Goal: Communication & Community: Participate in discussion

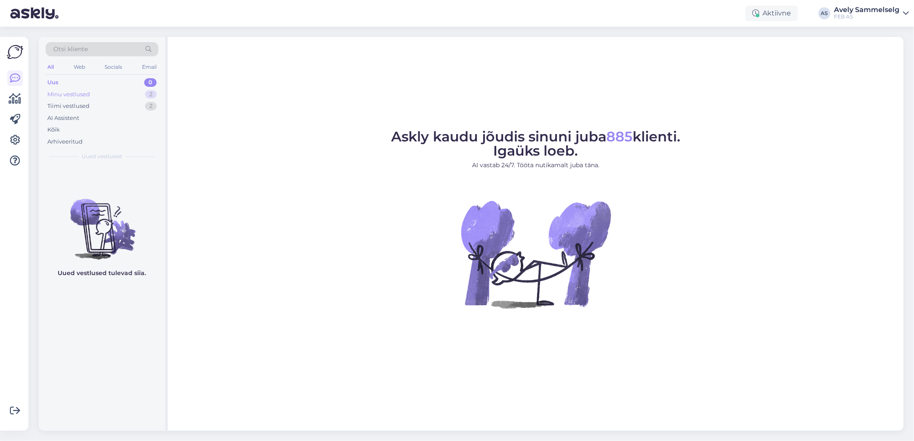
click at [100, 92] on div "Minu vestlused 2" at bounding box center [102, 95] width 113 height 12
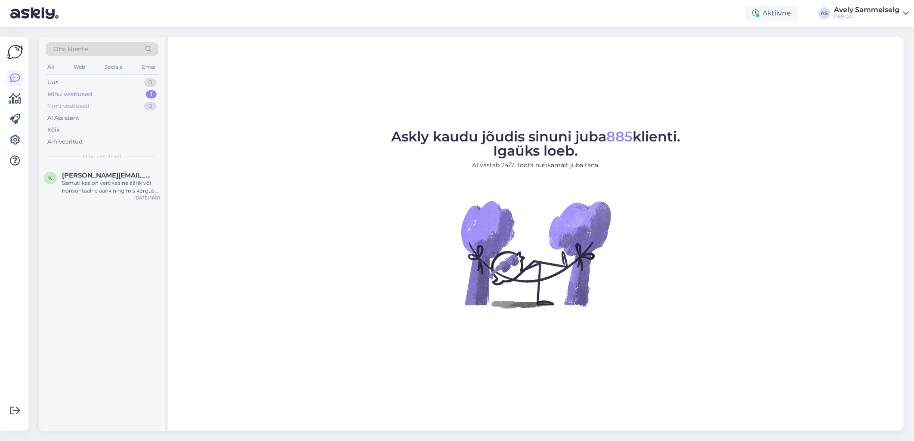
click at [95, 109] on div "Tiimi vestlused 0" at bounding box center [102, 106] width 113 height 12
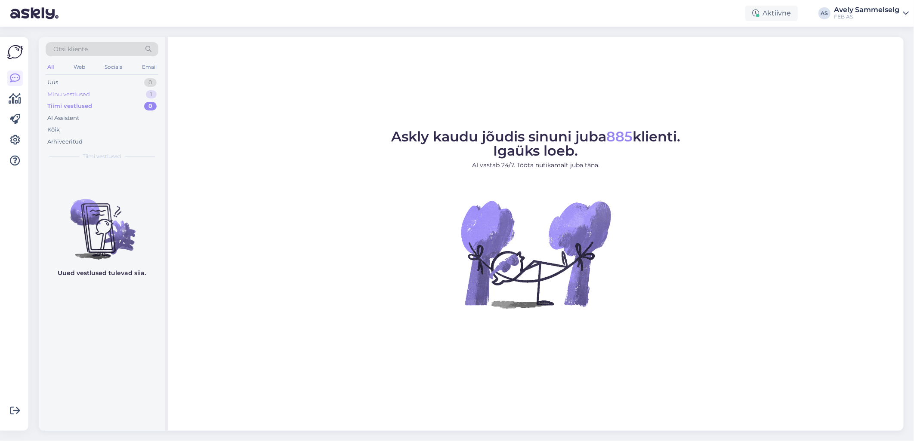
click at [121, 92] on div "Minu vestlused 1" at bounding box center [102, 95] width 113 height 12
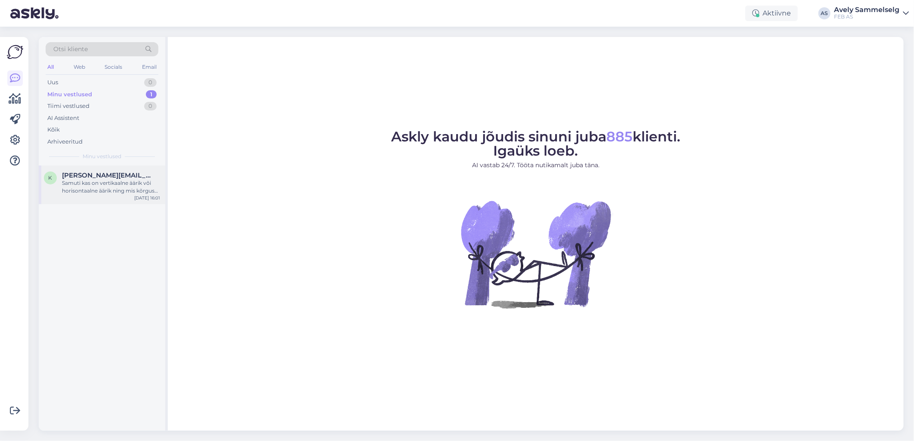
click at [117, 182] on div "Samuti kas on vertikaalne äärik või horisontaalne äärik ning mis kõrguses peaks…" at bounding box center [111, 186] width 98 height 15
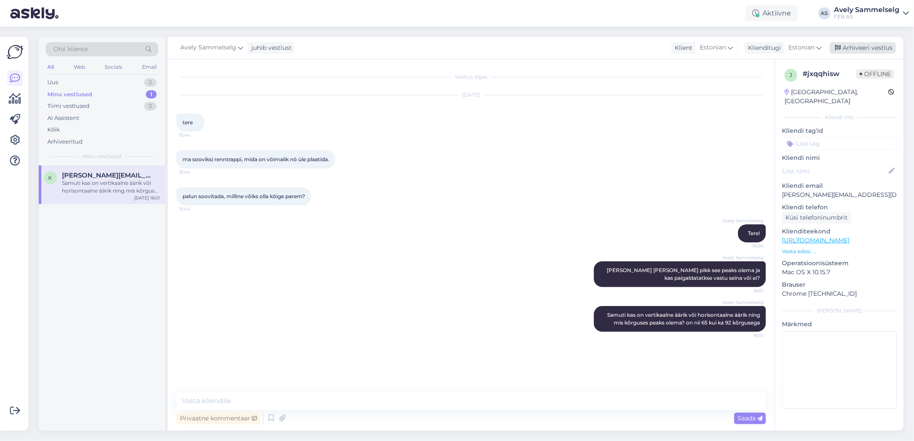
click at [853, 48] on div "Arhiveeri vestlus" at bounding box center [862, 48] width 66 height 12
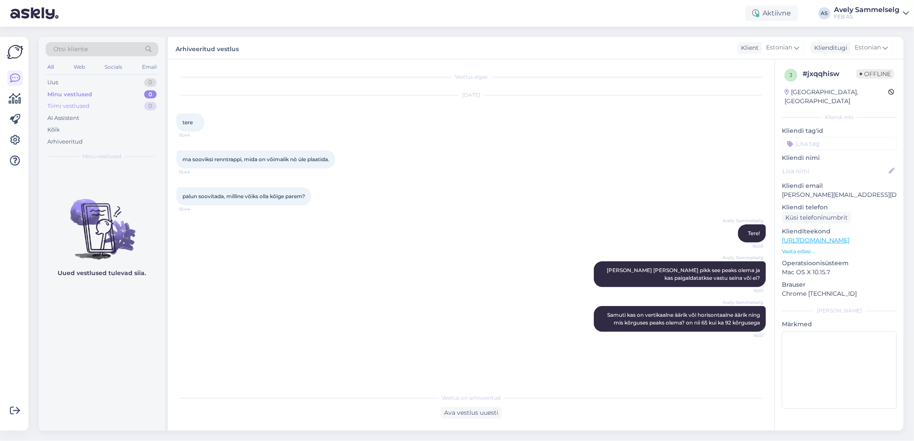
click at [67, 108] on div "Tiimi vestlused" at bounding box center [68, 106] width 42 height 9
click at [11, 101] on icon at bounding box center [15, 99] width 12 height 10
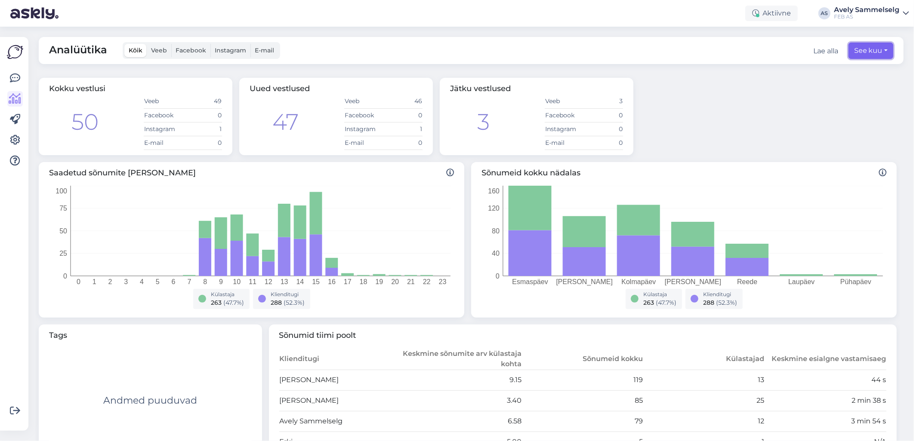
click at [848, 52] on button "See kuu" at bounding box center [870, 51] width 45 height 16
select select "7"
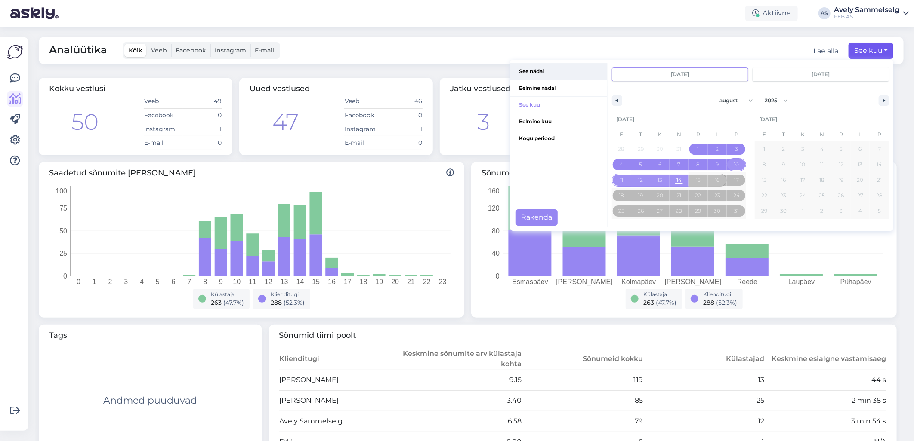
click at [535, 74] on span "See nädal" at bounding box center [558, 71] width 97 height 16
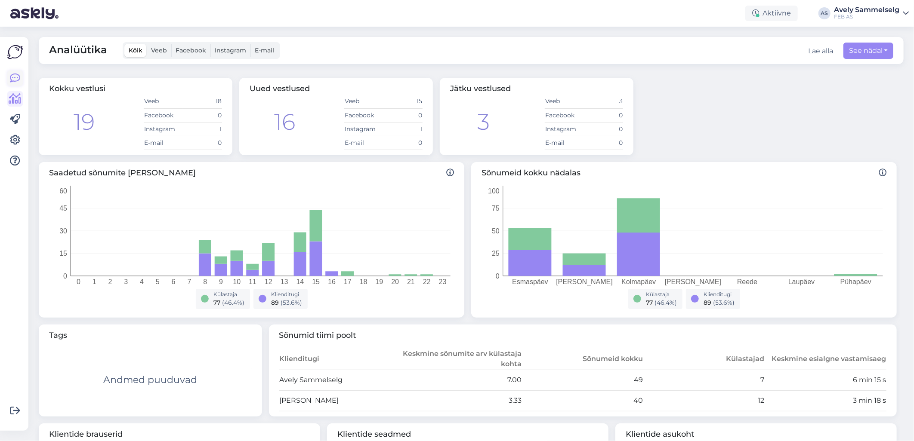
click at [10, 80] on icon at bounding box center [15, 78] width 10 height 10
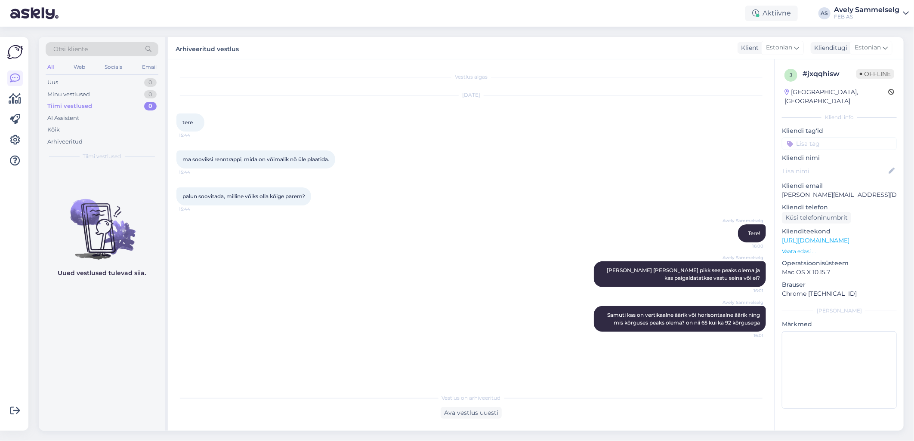
click at [92, 104] on div "Tiimi vestlused 0" at bounding box center [102, 106] width 113 height 12
click at [91, 84] on div "Uus 0" at bounding box center [102, 83] width 113 height 12
